Goal: Information Seeking & Learning: Learn about a topic

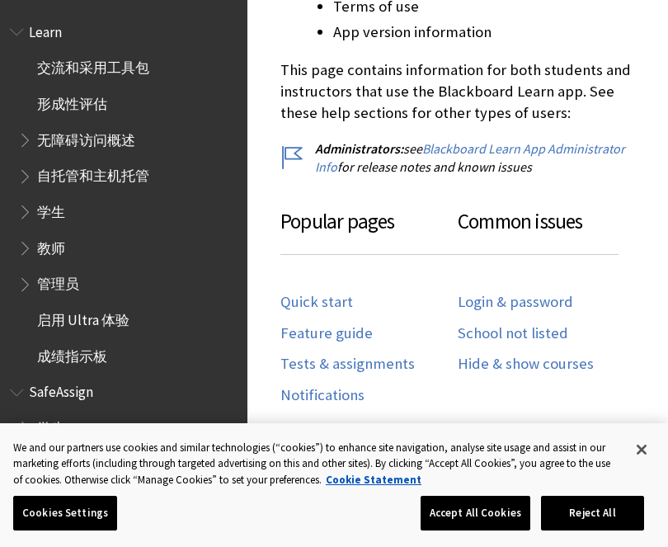
scroll to position [736, 0]
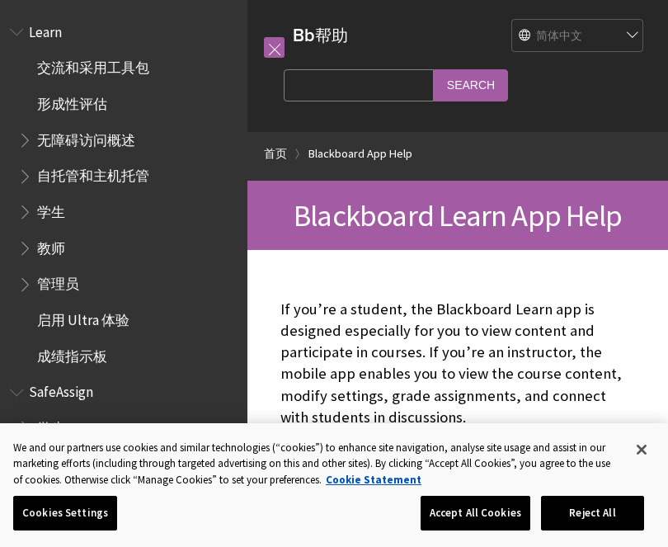
scroll to position [736, 0]
